Goal: Find specific page/section: Find specific page/section

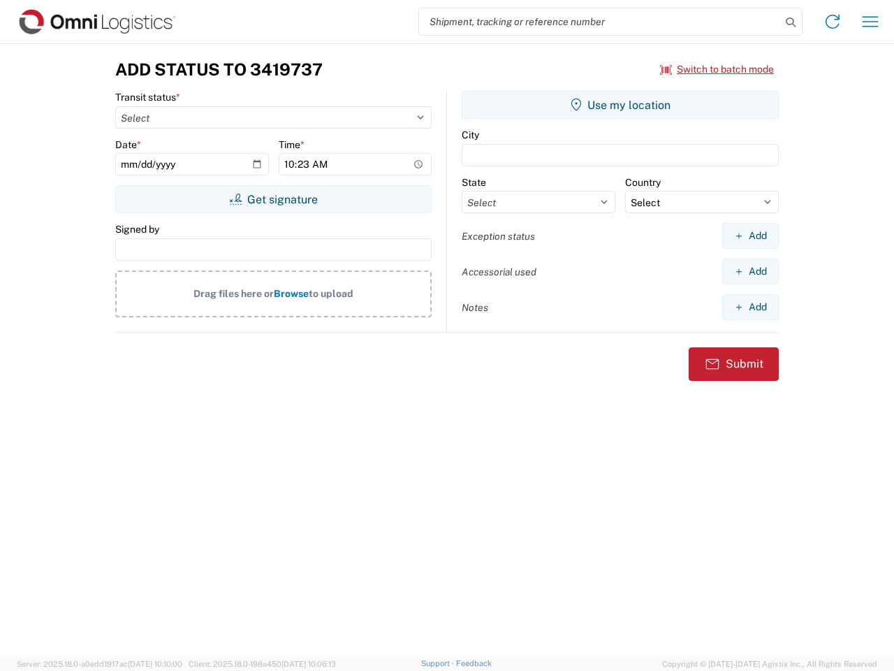
click at [600, 22] on input "search" at bounding box center [600, 21] width 362 height 27
click at [791, 22] on icon at bounding box center [791, 23] width 20 height 20
click at [833, 22] on icon at bounding box center [833, 21] width 22 height 22
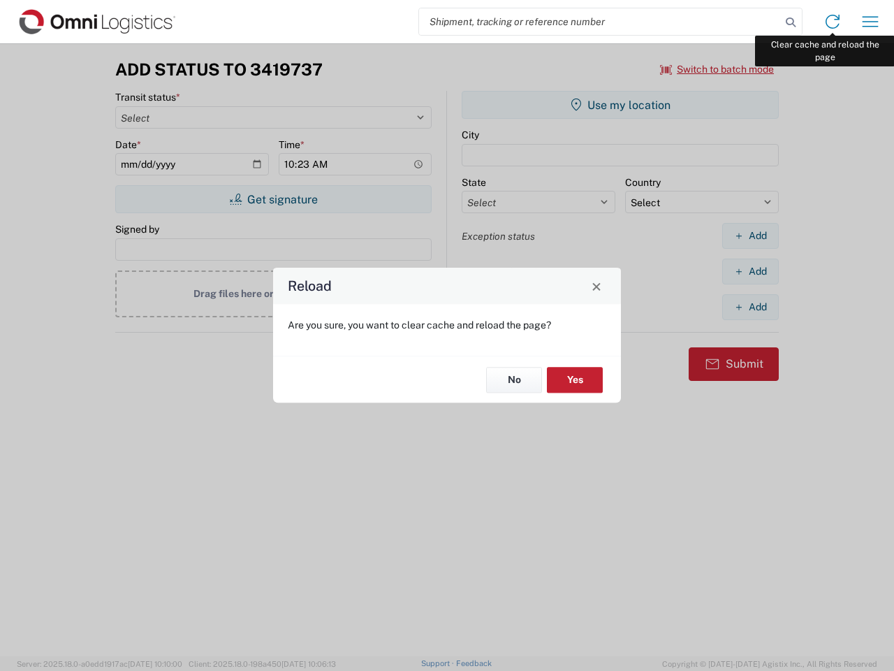
click at [871, 22] on div "Reload Are you sure, you want to clear cache and reload the page? No Yes" at bounding box center [447, 335] width 894 height 671
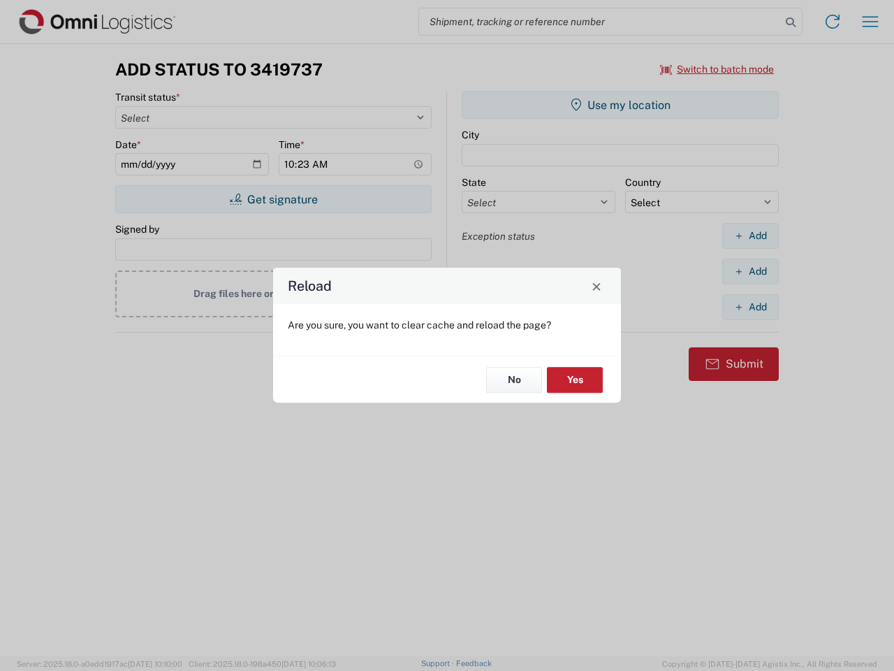
click at [718, 69] on div "Reload Are you sure, you want to clear cache and reload the page? No Yes" at bounding box center [447, 335] width 894 height 671
click at [273, 199] on div "Reload Are you sure, you want to clear cache and reload the page? No Yes" at bounding box center [447, 335] width 894 height 671
click at [620, 105] on div "Reload Are you sure, you want to clear cache and reload the page? No Yes" at bounding box center [447, 335] width 894 height 671
click at [750, 235] on div "Reload Are you sure, you want to clear cache and reload the page? No Yes" at bounding box center [447, 335] width 894 height 671
click at [750, 271] on div "Reload Are you sure, you want to clear cache and reload the page? No Yes" at bounding box center [447, 335] width 894 height 671
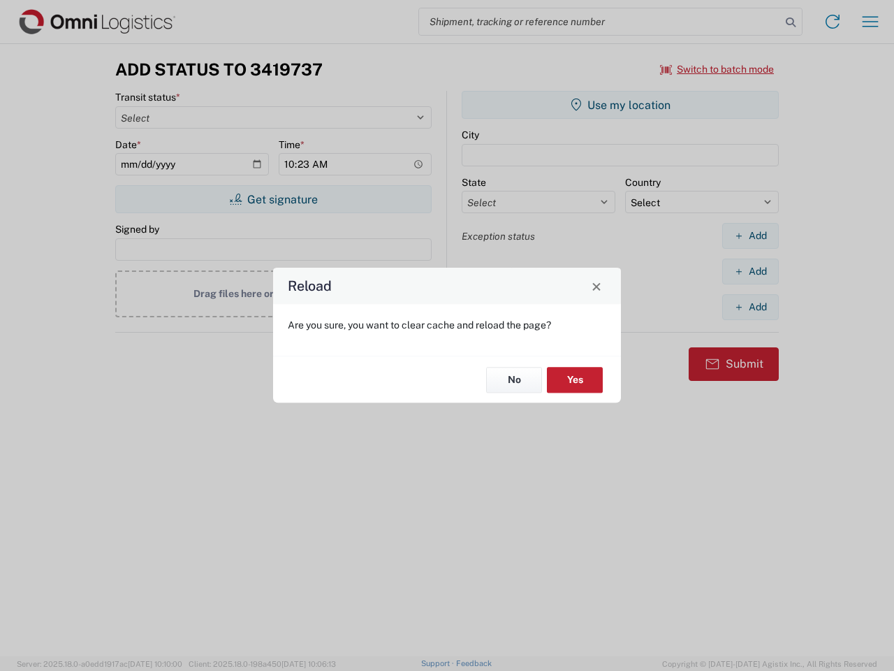
click at [750, 307] on div "Reload Are you sure, you want to clear cache and reload the page? No Yes" at bounding box center [447, 335] width 894 height 671
